Goal: Information Seeking & Learning: Learn about a topic

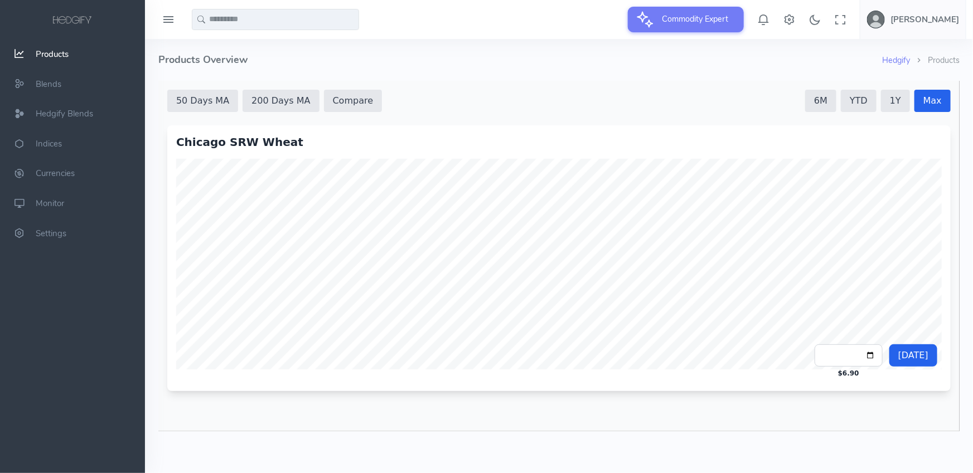
click at [158, 295] on html "**********" at bounding box center [558, 255] width 801 height 351
click at [274, 94] on button "200 Days MA" at bounding box center [280, 100] width 76 height 22
click at [270, 95] on button "200 Days MA" at bounding box center [280, 100] width 76 height 22
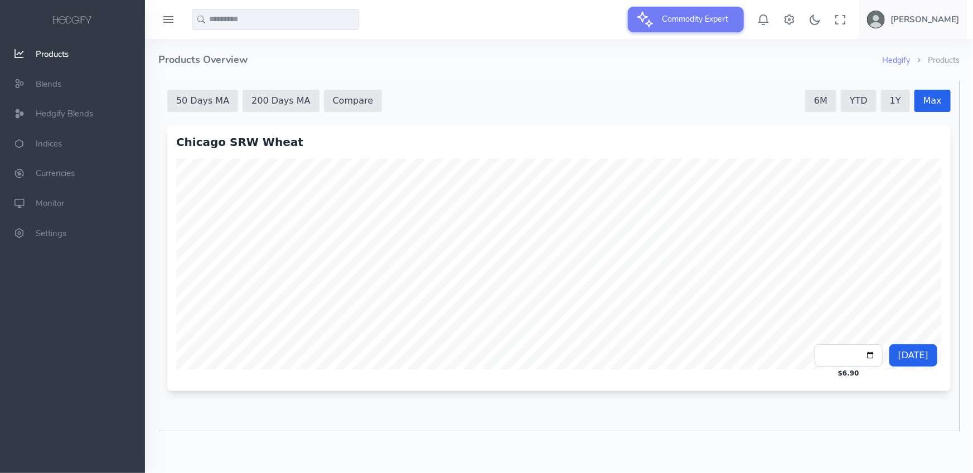
click at [193, 98] on button "50 Days MA" at bounding box center [202, 100] width 71 height 22
click at [235, 99] on div "50 Days MA 200 Days MA Compare" at bounding box center [274, 100] width 215 height 22
click at [251, 98] on button "200 Days MA" at bounding box center [280, 100] width 76 height 22
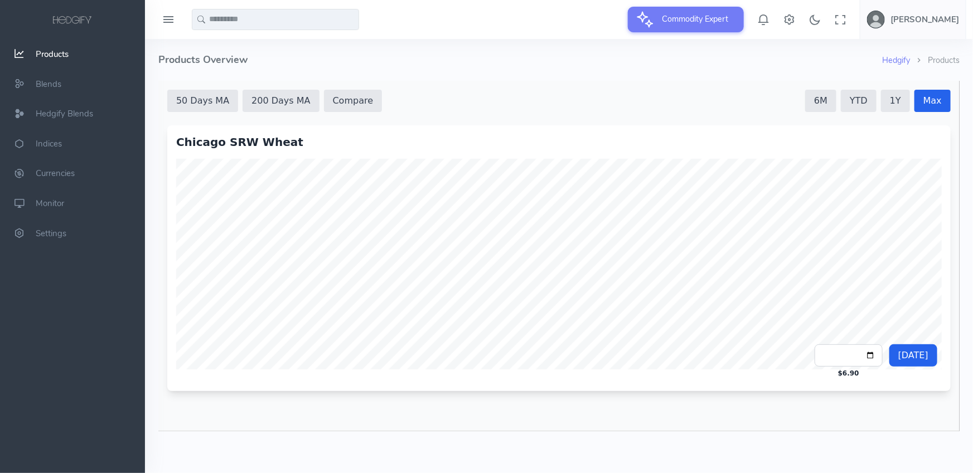
click at [332, 103] on button "Compare" at bounding box center [352, 100] width 59 height 22
click at [269, 95] on button "200 Days MA" at bounding box center [280, 100] width 76 height 22
click at [193, 98] on button "50 Days MA" at bounding box center [202, 100] width 71 height 22
click at [235, 100] on div "50 Days MA 200 Days MA Compare" at bounding box center [274, 100] width 215 height 22
click at [278, 98] on button "200 Days MA" at bounding box center [280, 100] width 76 height 22
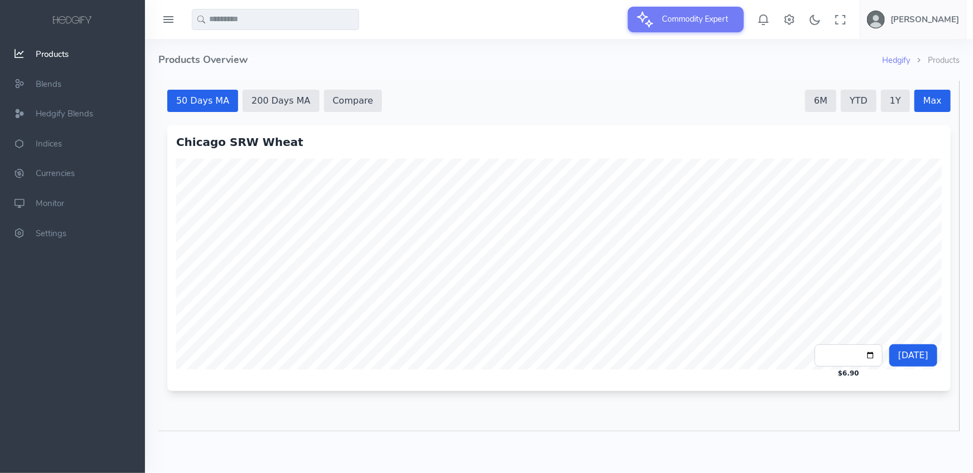
click at [201, 100] on button "50 Days MA" at bounding box center [202, 100] width 71 height 22
click at [249, 99] on button "200 Days MA" at bounding box center [280, 100] width 76 height 22
click at [844, 105] on button "YTD" at bounding box center [858, 100] width 36 height 22
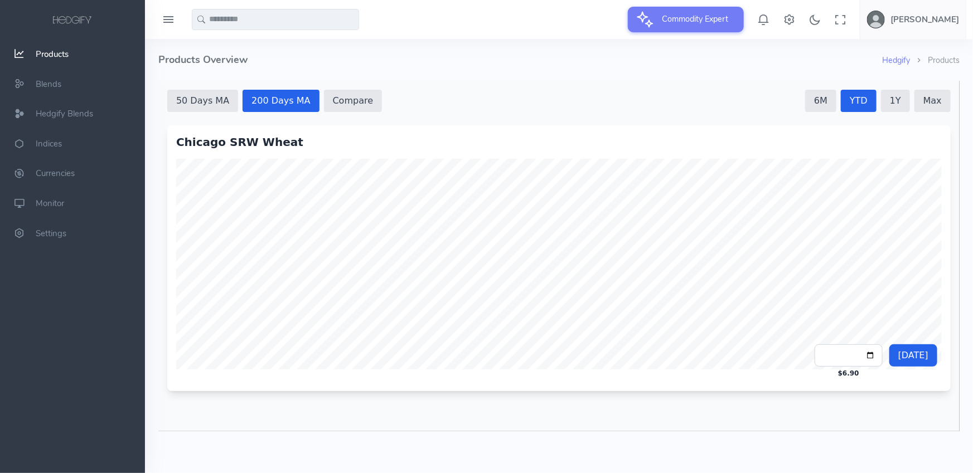
click at [806, 101] on div "50 Days MA 200 Days MA Compare 6M YTD 1Y Max" at bounding box center [558, 100] width 783 height 22
click at [819, 98] on button "6M" at bounding box center [820, 100] width 31 height 22
click at [897, 97] on button "1Y" at bounding box center [894, 100] width 29 height 22
click at [936, 96] on button "Max" at bounding box center [932, 100] width 36 height 22
